Goal: Navigation & Orientation: Find specific page/section

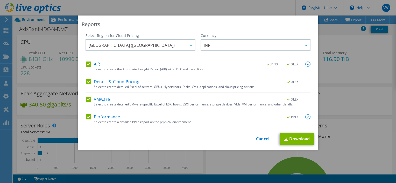
select select "USD"
click at [264, 139] on link "Cancel" at bounding box center [262, 139] width 13 height 5
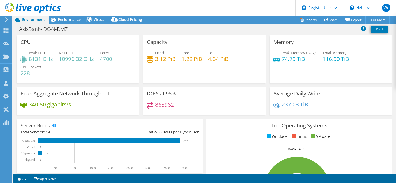
click at [5, 19] on icon at bounding box center [7, 19] width 4 height 5
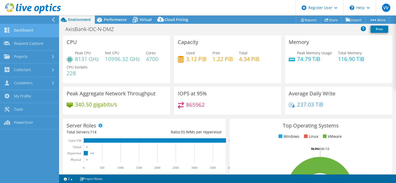
click at [23, 30] on link "Dashboard" at bounding box center [29, 30] width 59 height 13
